Goal: Task Accomplishment & Management: Manage account settings

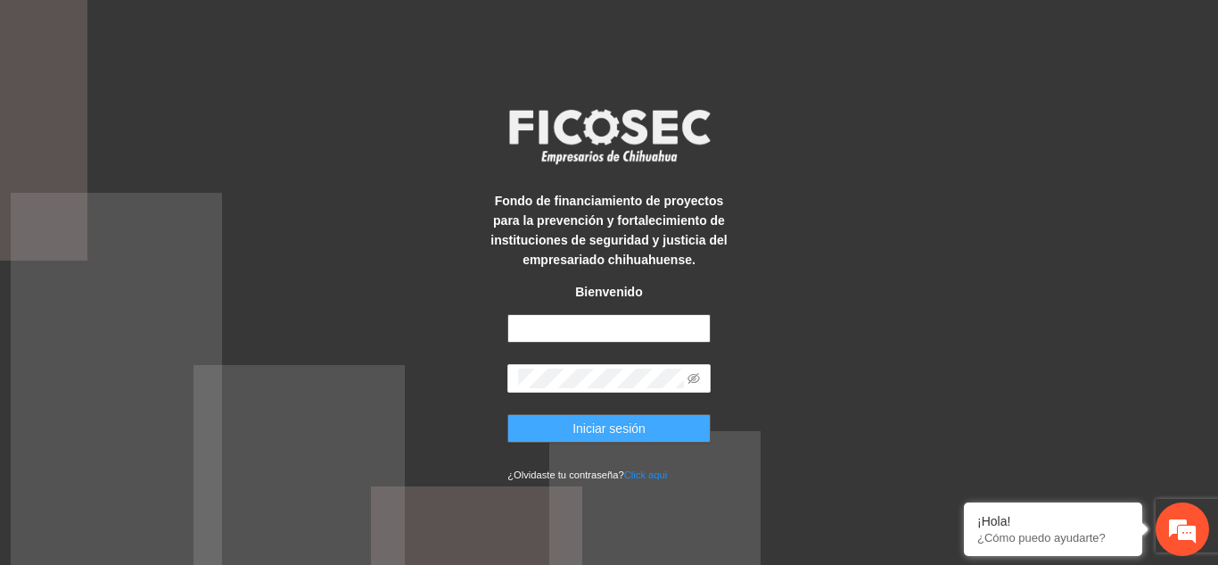
type input "**********"
click at [651, 433] on button "Iniciar sesión" at bounding box center [608, 428] width 203 height 29
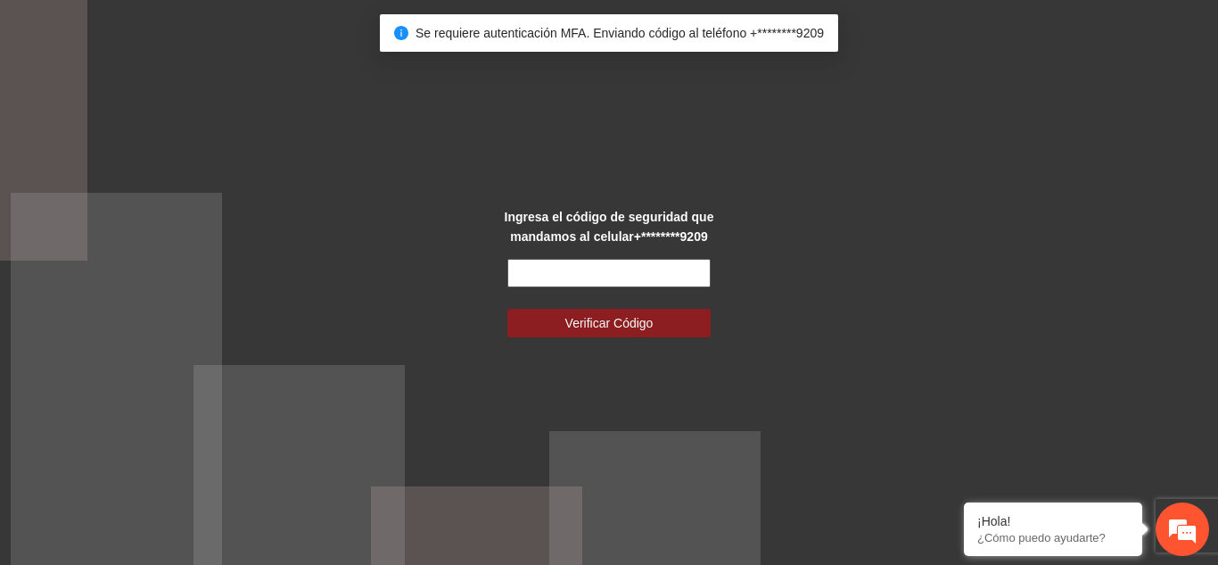
click at [596, 269] on input "text" at bounding box center [608, 273] width 203 height 29
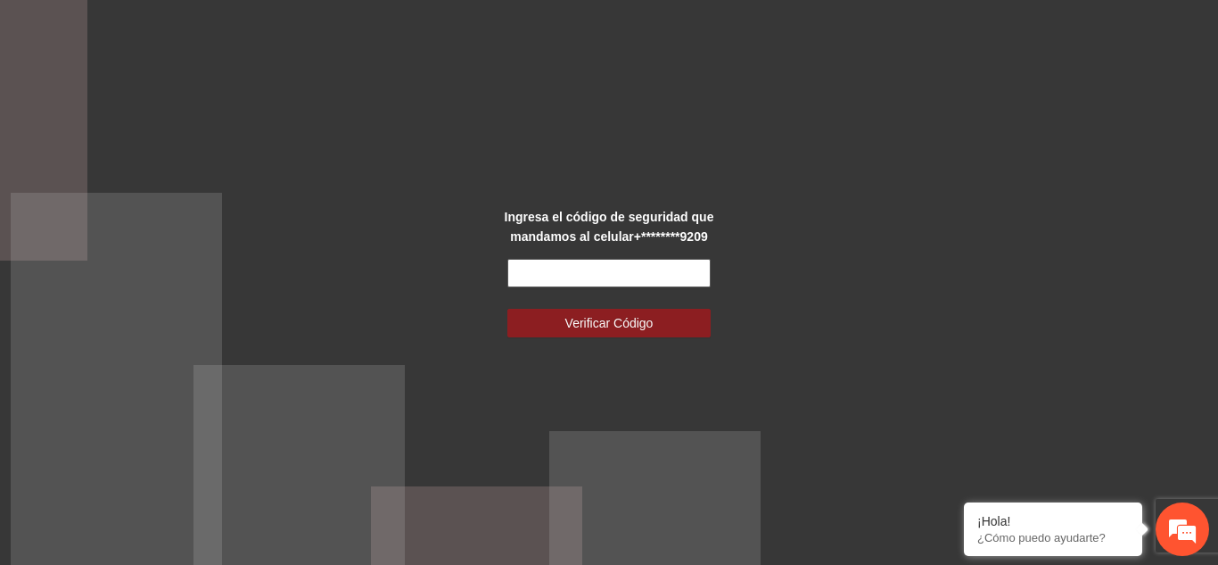
click at [590, 268] on input "text" at bounding box center [608, 273] width 203 height 29
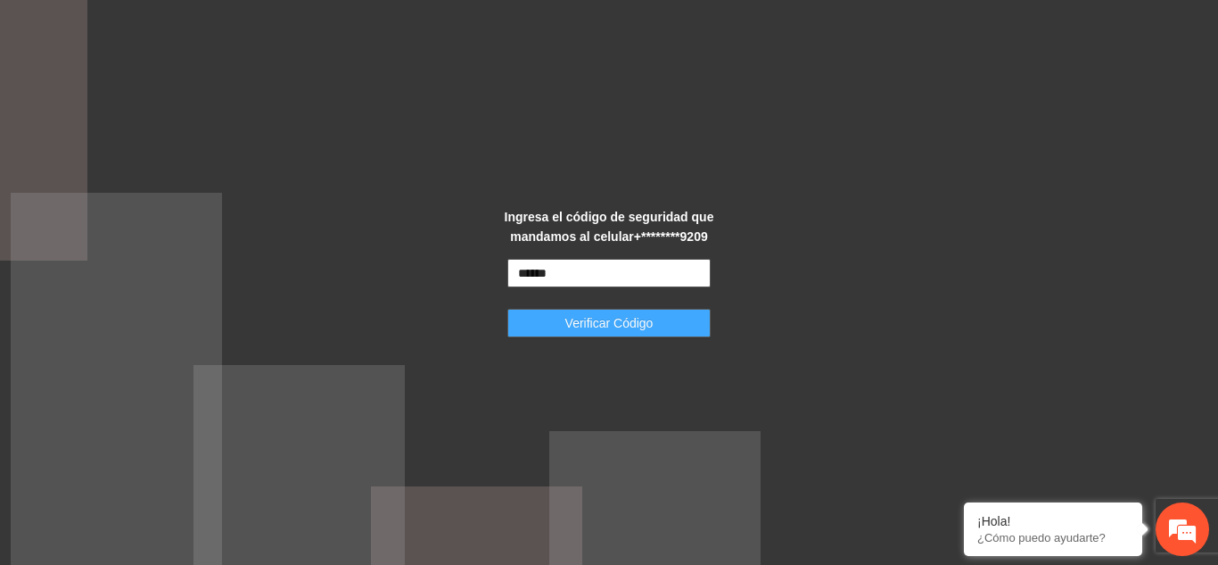
type input "******"
click at [590, 324] on span "Verificar Código" at bounding box center [609, 323] width 88 height 20
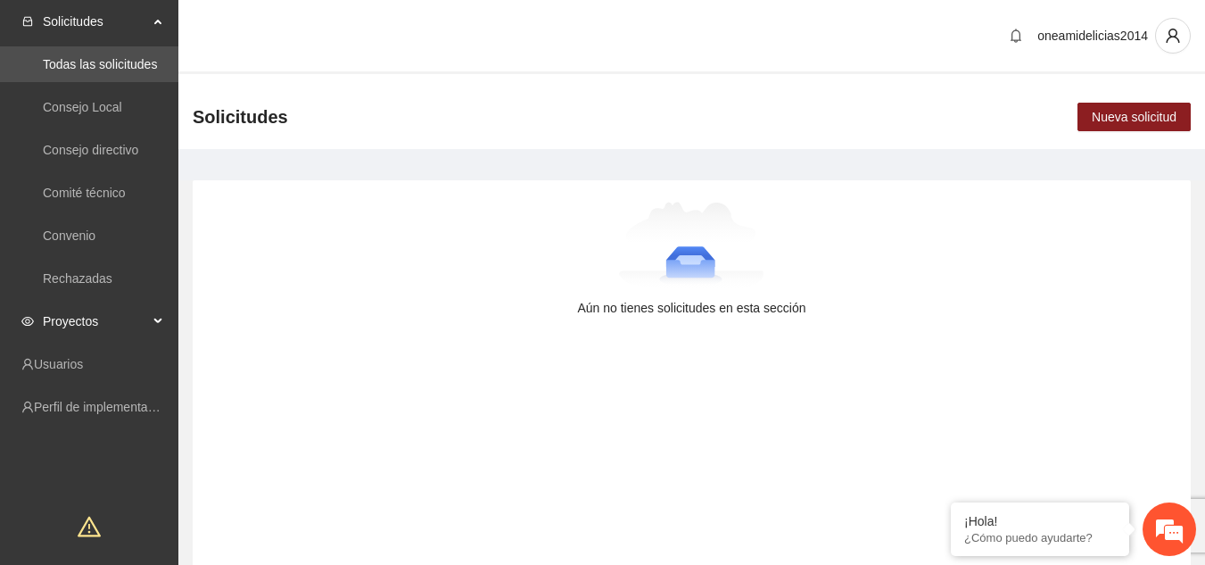
click at [93, 326] on span "Proyectos" at bounding box center [95, 321] width 105 height 36
click at [83, 357] on link "Activos" at bounding box center [63, 364] width 40 height 14
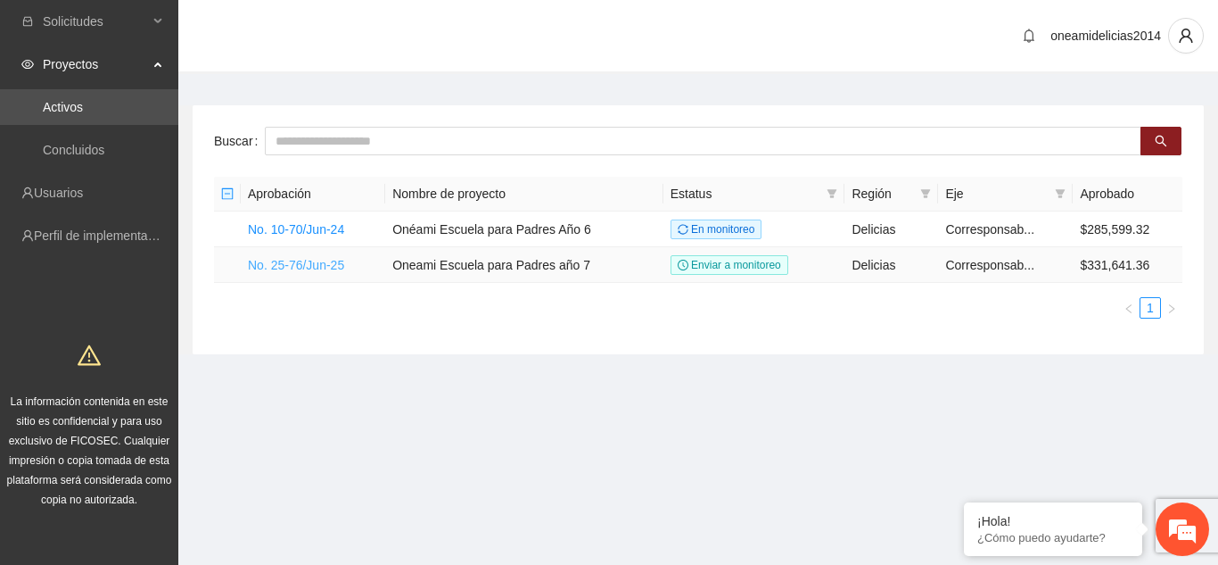
click at [334, 268] on link "No. 25-76/Jun-25" at bounding box center [296, 265] width 96 height 14
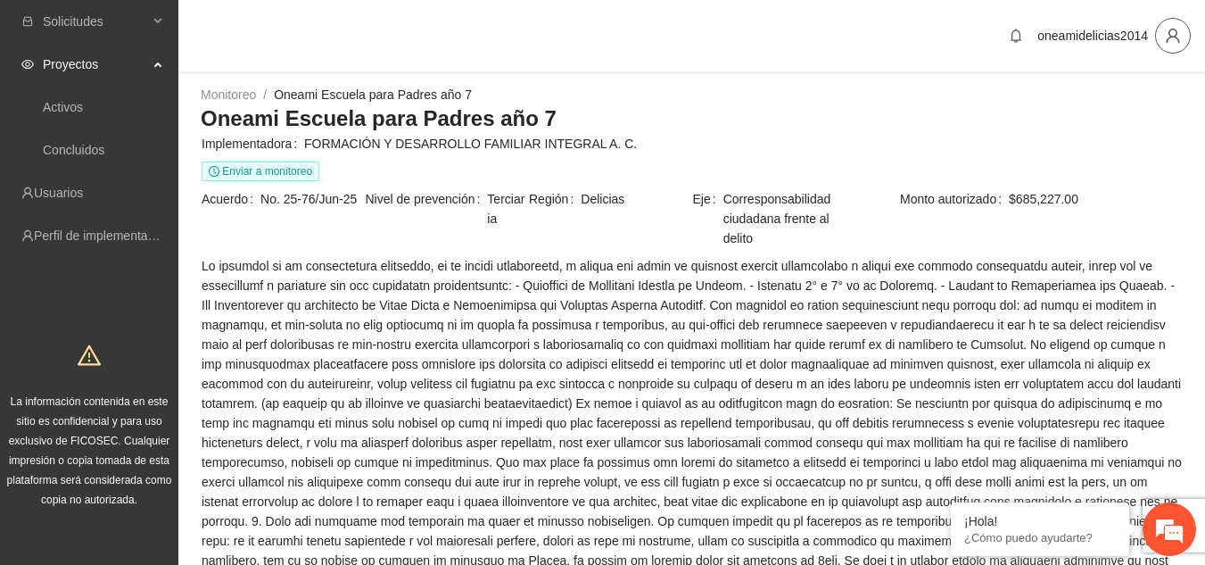
click at [1160, 37] on span "user" at bounding box center [1173, 36] width 34 height 16
click at [1109, 103] on span "Cerrar sesión" at bounding box center [1126, 104] width 112 height 20
